Goal: Task Accomplishment & Management: Manage account settings

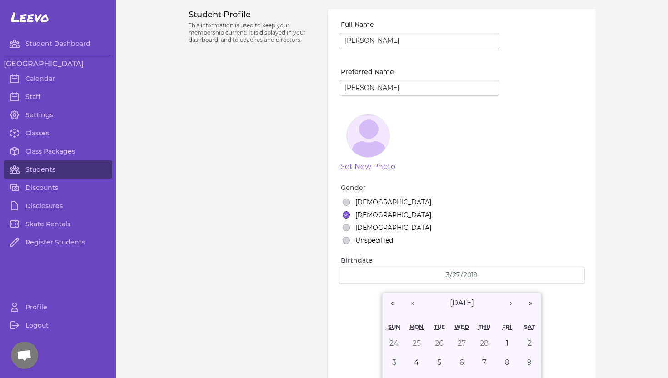
select select "ID"
select select "5"
click at [47, 173] on link "Students" at bounding box center [58, 169] width 109 height 18
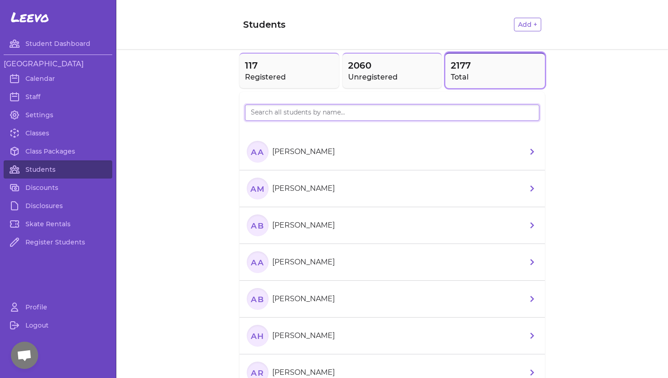
click at [276, 113] on input "search" at bounding box center [392, 113] width 294 height 16
type input "[PERSON_NAME]"
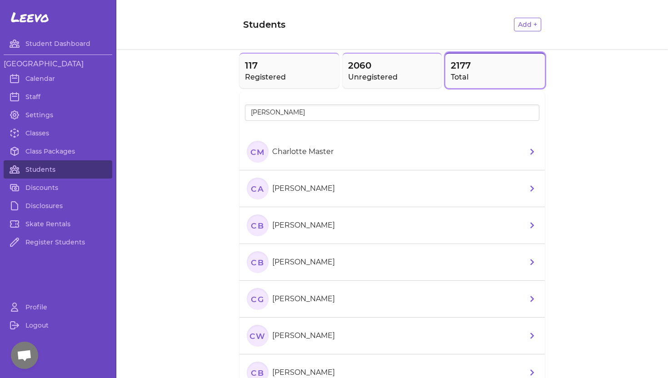
click at [314, 148] on p "Charlotte Master" at bounding box center [302, 151] width 61 height 11
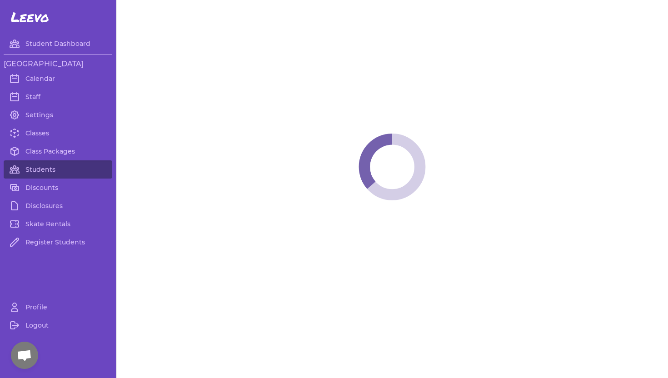
select select "ID"
select select "youth_figure"
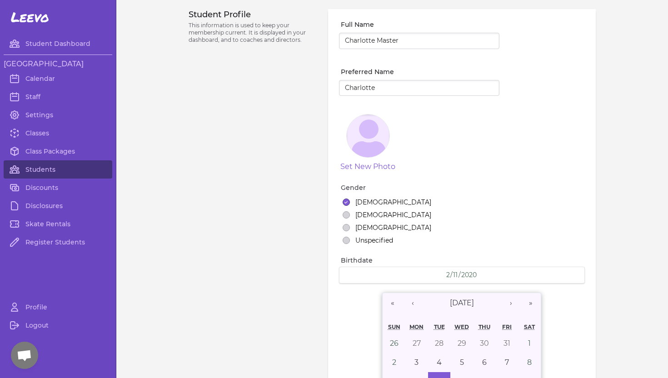
select select "1"
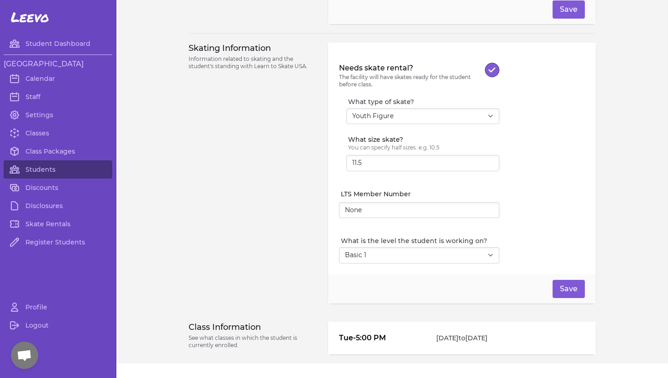
scroll to position [809, 0]
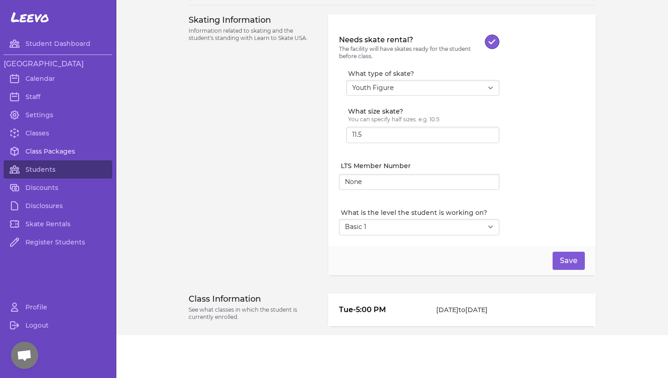
click at [35, 150] on link "Class Packages" at bounding box center [58, 151] width 109 height 18
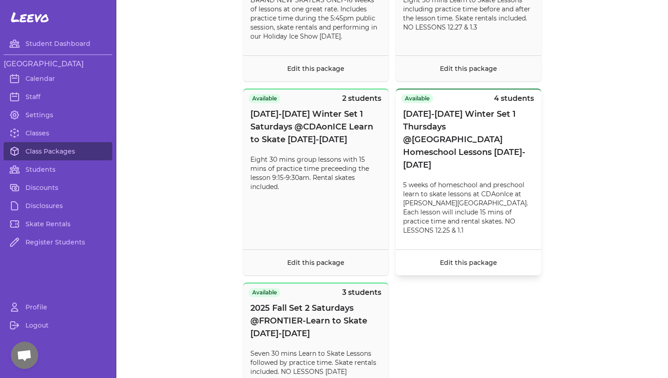
scroll to position [488, 0]
